Goal: Information Seeking & Learning: Learn about a topic

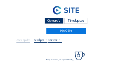
click at [52, 21] on div "Camera's" at bounding box center [54, 21] width 19 height 6
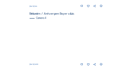
scroll to position [293, 0]
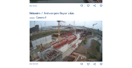
click at [84, 36] on img at bounding box center [66, 41] width 73 height 41
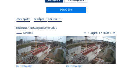
scroll to position [21, 0]
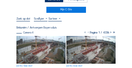
click at [38, 49] on img at bounding box center [40, 50] width 49 height 28
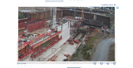
click at [80, 35] on img at bounding box center [66, 34] width 97 height 55
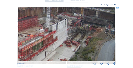
click at [117, 8] on icon at bounding box center [117, 8] width 2 height 2
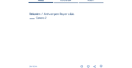
scroll to position [57, 0]
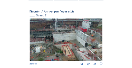
click at [53, 37] on img at bounding box center [66, 40] width 73 height 43
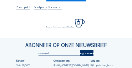
scroll to position [36, 0]
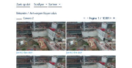
click at [42, 34] on img at bounding box center [40, 36] width 49 height 29
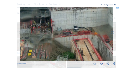
drag, startPoint x: 36, startPoint y: 39, endPoint x: 55, endPoint y: 42, distance: 19.5
click at [55, 42] on img at bounding box center [66, 34] width 93 height 55
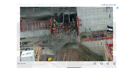
click at [117, 8] on icon at bounding box center [117, 8] width 2 height 2
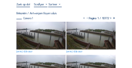
scroll to position [14, 0]
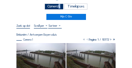
click at [59, 7] on div "Camera's" at bounding box center [54, 7] width 19 height 6
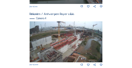
scroll to position [294, 0]
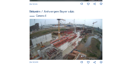
click at [89, 32] on img at bounding box center [66, 39] width 73 height 41
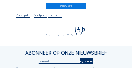
scroll to position [29, 0]
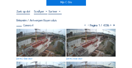
click at [37, 32] on img at bounding box center [40, 43] width 49 height 28
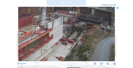
click at [76, 27] on img at bounding box center [66, 34] width 97 height 55
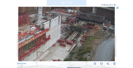
click at [118, 8] on icon at bounding box center [117, 8] width 2 height 2
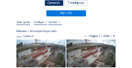
scroll to position [7, 0]
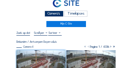
click at [55, 14] on div "Camera's" at bounding box center [54, 14] width 19 height 6
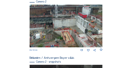
scroll to position [71, 0]
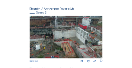
scroll to position [79, 0]
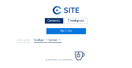
click at [50, 20] on div "Camera's" at bounding box center [54, 21] width 19 height 6
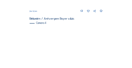
scroll to position [309, 0]
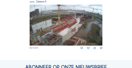
click at [85, 20] on img at bounding box center [66, 25] width 73 height 41
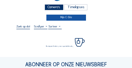
scroll to position [14, 0]
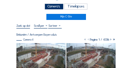
click at [46, 46] on img at bounding box center [40, 57] width 49 height 28
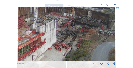
click at [66, 37] on img at bounding box center [66, 34] width 97 height 55
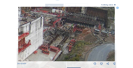
drag, startPoint x: 84, startPoint y: 38, endPoint x: 63, endPoint y: 38, distance: 21.1
click at [63, 38] on img at bounding box center [66, 34] width 97 height 55
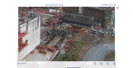
drag, startPoint x: 32, startPoint y: 31, endPoint x: 70, endPoint y: 24, distance: 38.8
click at [70, 24] on img at bounding box center [66, 34] width 97 height 55
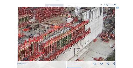
drag, startPoint x: 53, startPoint y: 24, endPoint x: 50, endPoint y: 28, distance: 4.6
click at [60, 23] on img at bounding box center [66, 34] width 97 height 55
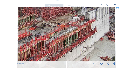
drag, startPoint x: 32, startPoint y: 32, endPoint x: 51, endPoint y: 26, distance: 19.8
click at [50, 26] on img at bounding box center [66, 34] width 97 height 55
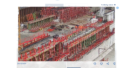
drag, startPoint x: 47, startPoint y: 34, endPoint x: 47, endPoint y: 41, distance: 7.5
click at [47, 41] on img at bounding box center [66, 34] width 97 height 55
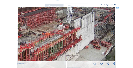
drag, startPoint x: 79, startPoint y: 44, endPoint x: 48, endPoint y: 44, distance: 30.7
click at [48, 44] on img at bounding box center [66, 34] width 97 height 55
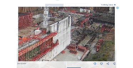
drag, startPoint x: 77, startPoint y: 45, endPoint x: 53, endPoint y: 48, distance: 23.8
click at [53, 49] on img at bounding box center [66, 34] width 97 height 55
click at [118, 8] on icon at bounding box center [117, 8] width 2 height 2
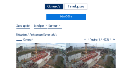
click at [59, 7] on div "Camera's" at bounding box center [54, 7] width 19 height 6
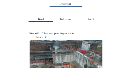
scroll to position [50, 0]
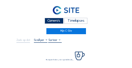
click at [56, 19] on div "Camera's" at bounding box center [54, 21] width 19 height 6
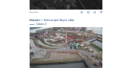
scroll to position [252, 0]
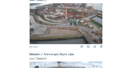
click at [68, 24] on img at bounding box center [66, 23] width 73 height 41
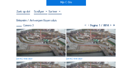
scroll to position [36, 0]
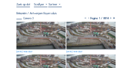
click at [37, 33] on img at bounding box center [40, 36] width 49 height 28
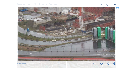
click at [60, 32] on img at bounding box center [66, 34] width 97 height 55
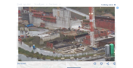
drag, startPoint x: 79, startPoint y: 30, endPoint x: 85, endPoint y: 42, distance: 14.2
click at [85, 42] on img at bounding box center [66, 34] width 97 height 55
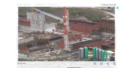
drag, startPoint x: 86, startPoint y: 39, endPoint x: 60, endPoint y: 42, distance: 26.3
click at [60, 42] on img at bounding box center [66, 34] width 97 height 55
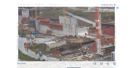
drag, startPoint x: 39, startPoint y: 39, endPoint x: 72, endPoint y: 43, distance: 32.7
click at [72, 43] on img at bounding box center [66, 34] width 97 height 55
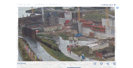
drag, startPoint x: 39, startPoint y: 40, endPoint x: 81, endPoint y: 43, distance: 42.9
click at [81, 43] on img at bounding box center [66, 34] width 97 height 55
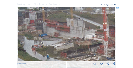
drag, startPoint x: 82, startPoint y: 44, endPoint x: 47, endPoint y: 44, distance: 35.3
click at [47, 44] on img at bounding box center [66, 34] width 97 height 55
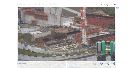
drag, startPoint x: 66, startPoint y: 39, endPoint x: 46, endPoint y: 30, distance: 22.2
click at [46, 30] on img at bounding box center [66, 34] width 97 height 55
click at [118, 8] on icon at bounding box center [117, 8] width 2 height 2
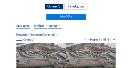
scroll to position [14, 0]
click at [55, 5] on div "Camera's" at bounding box center [54, 7] width 19 height 6
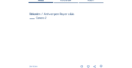
scroll to position [57, 0]
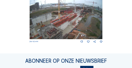
scroll to position [316, 0]
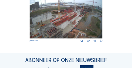
click at [45, 23] on img at bounding box center [66, 18] width 73 height 41
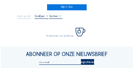
scroll to position [29, 0]
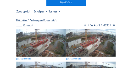
click at [35, 32] on img at bounding box center [40, 43] width 49 height 28
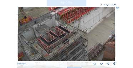
drag, startPoint x: 45, startPoint y: 50, endPoint x: 56, endPoint y: 44, distance: 12.8
click at [81, 35] on img at bounding box center [66, 34] width 97 height 55
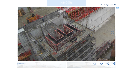
drag, startPoint x: 51, startPoint y: 45, endPoint x: 69, endPoint y: 29, distance: 24.0
click at [69, 27] on img at bounding box center [66, 34] width 97 height 55
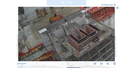
drag, startPoint x: 59, startPoint y: 45, endPoint x: 66, endPoint y: 39, distance: 8.9
click at [66, 39] on img at bounding box center [66, 34] width 97 height 55
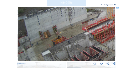
click at [46, 47] on img at bounding box center [66, 34] width 97 height 55
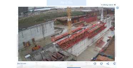
drag, startPoint x: 56, startPoint y: 37, endPoint x: 48, endPoint y: 44, distance: 10.7
click at [48, 44] on img at bounding box center [66, 34] width 97 height 55
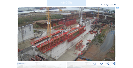
drag, startPoint x: 70, startPoint y: 46, endPoint x: 62, endPoint y: 47, distance: 8.0
click at [62, 47] on img at bounding box center [66, 34] width 97 height 55
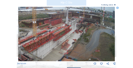
drag, startPoint x: 71, startPoint y: 49, endPoint x: 61, endPoint y: 48, distance: 10.1
click at [61, 48] on img at bounding box center [66, 34] width 97 height 55
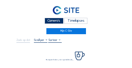
click at [60, 22] on div "Camera's" at bounding box center [54, 21] width 19 height 6
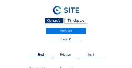
click at [54, 21] on div "Camera's" at bounding box center [54, 21] width 19 height 6
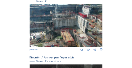
scroll to position [107, 0]
